Goal: Task Accomplishment & Management: Manage account settings

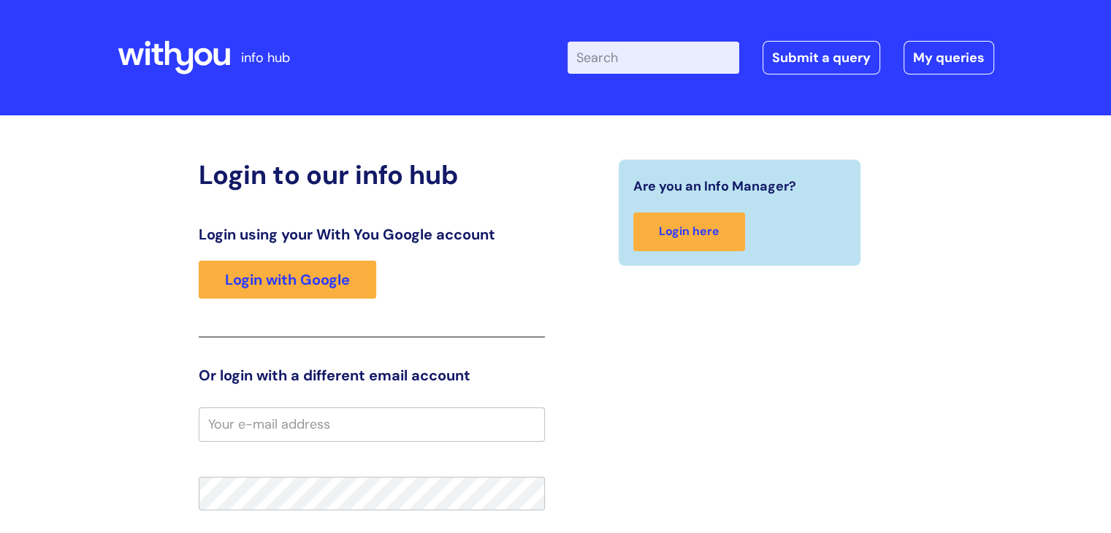
type input "marcia.doherty@wearewithyou.org.uk"
click at [424, 7] on header "info hub Enter your search term here... Search Submit a query My queries Welcom…" at bounding box center [555, 57] width 1111 height 115
